Goal: Transaction & Acquisition: Obtain resource

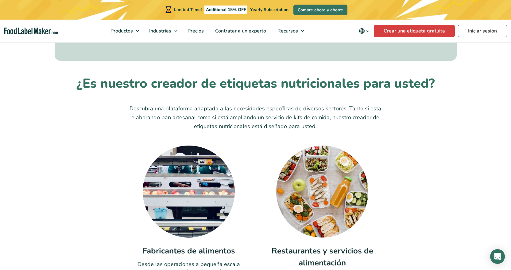
scroll to position [1903, 0]
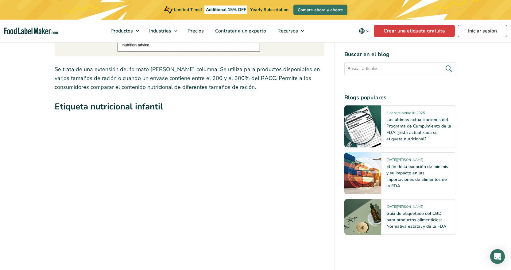
scroll to position [3131, 0]
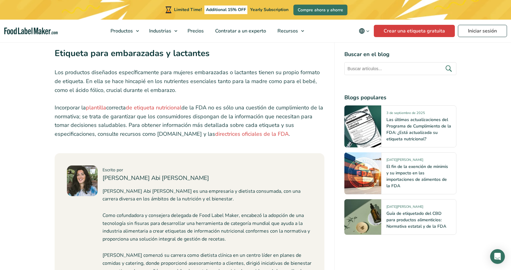
scroll to position [3561, 0]
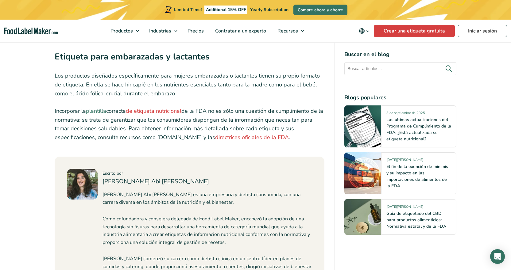
click at [95, 110] on link "plantilla" at bounding box center [96, 110] width 20 height 7
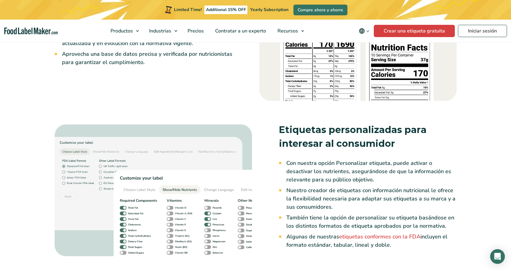
scroll to position [982, 0]
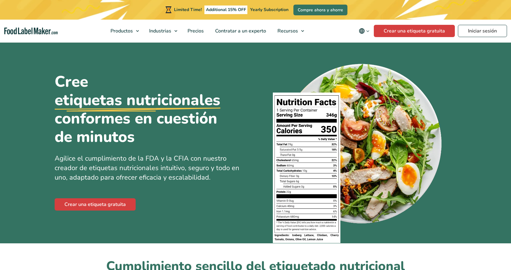
scroll to position [123, 0]
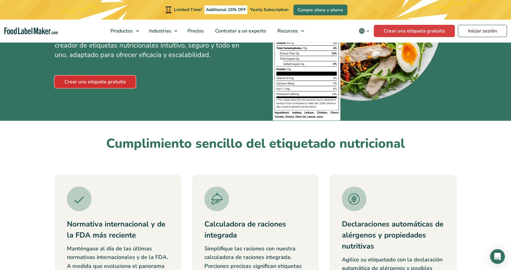
click at [87, 80] on link "Crear una etiqueta gratuita" at bounding box center [95, 82] width 81 height 12
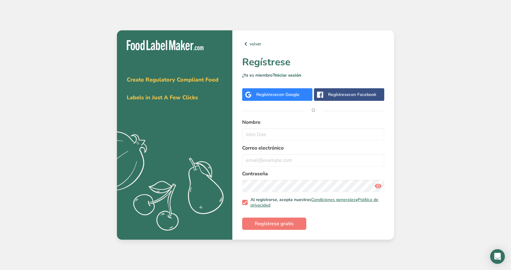
click at [276, 91] on div "Regístrese con Google" at bounding box center [277, 94] width 70 height 13
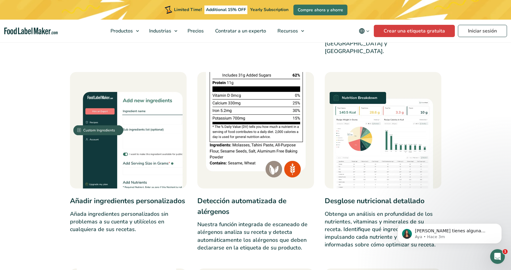
scroll to position [460, 0]
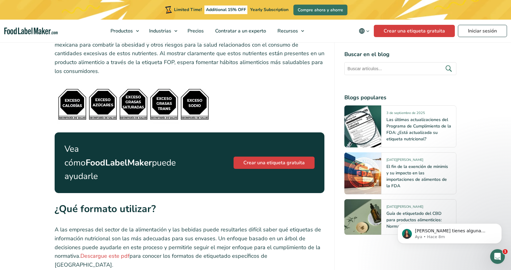
scroll to position [2486, 0]
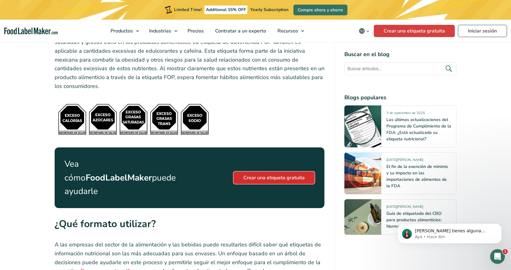
click at [261, 172] on link "Crear una etiqueta gratuita" at bounding box center [274, 178] width 81 height 12
